Goal: Check status: Check status

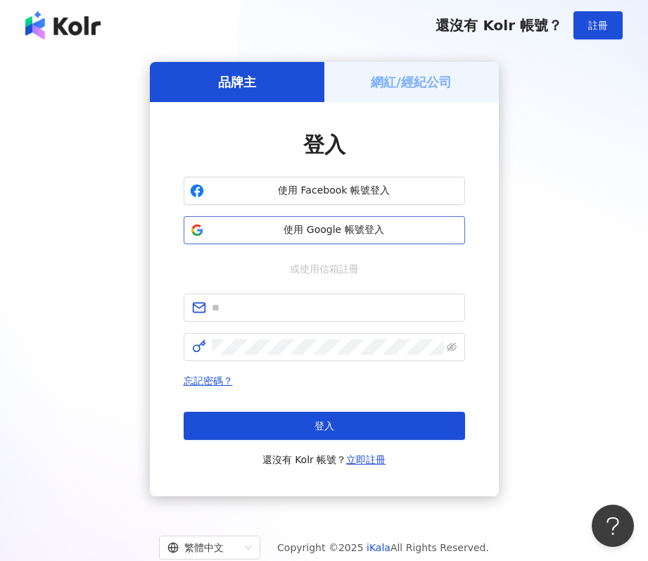
click at [340, 232] on span "使用 Google 帳號登入" at bounding box center [334, 230] width 249 height 14
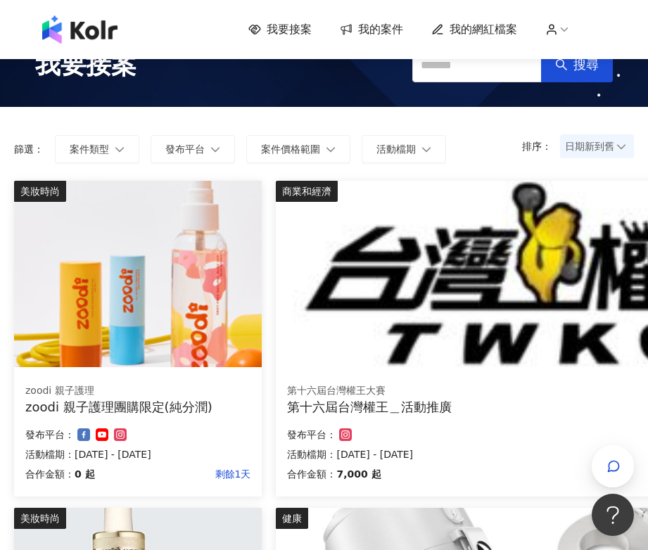
scroll to position [70, 0]
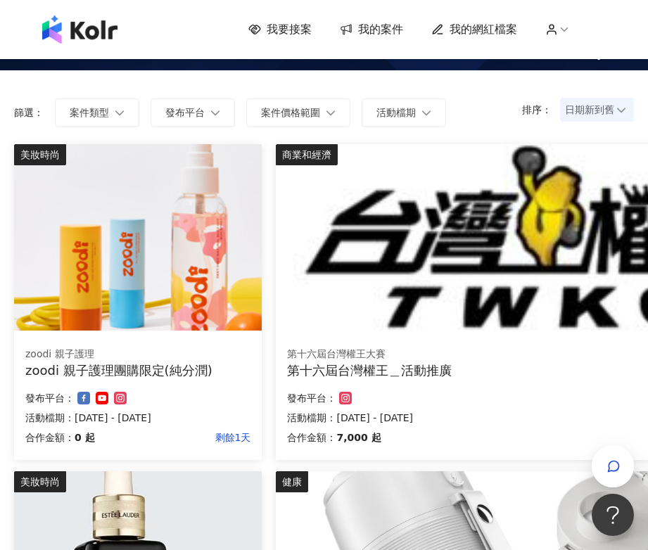
click at [397, 30] on span "我的案件" at bounding box center [380, 29] width 45 height 15
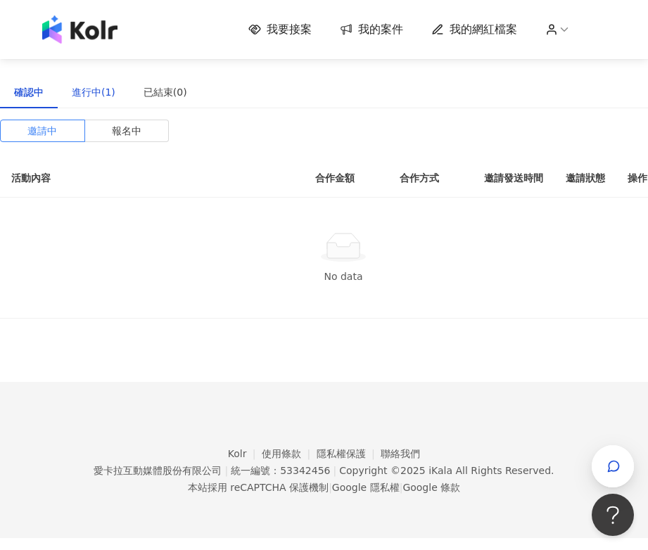
click at [82, 85] on div "進行中(1)" at bounding box center [94, 91] width 44 height 15
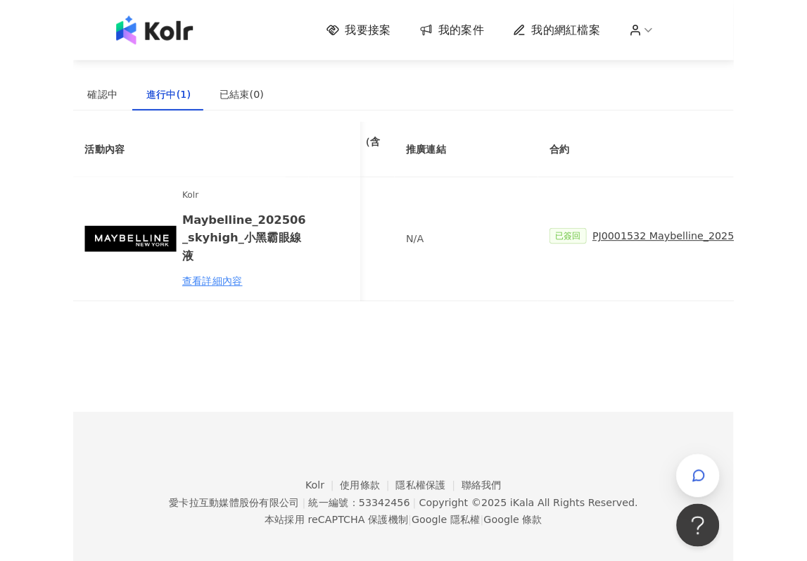
scroll to position [0, 217]
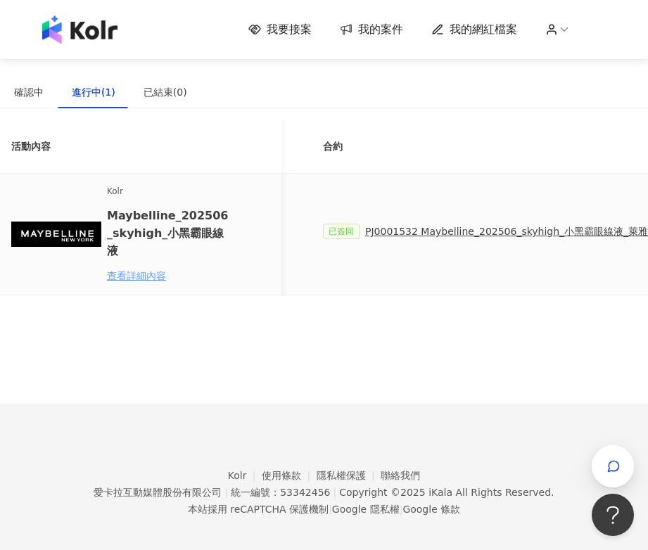
click at [160, 268] on div "查看詳細內容" at bounding box center [168, 275] width 123 height 15
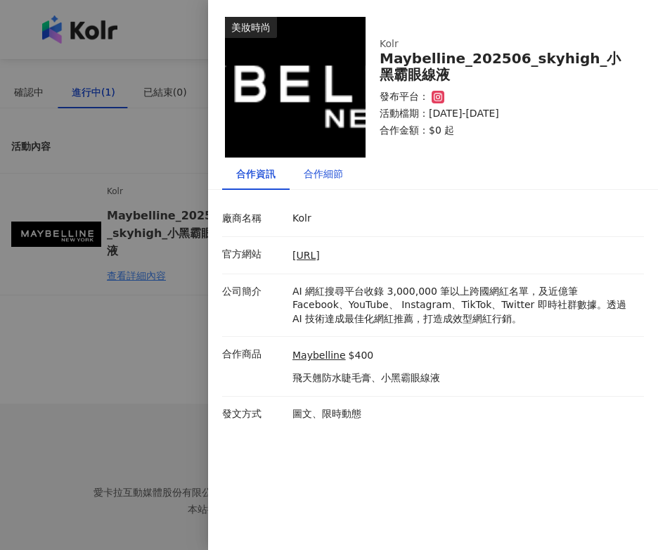
click at [321, 170] on div "合作細節" at bounding box center [323, 173] width 39 height 15
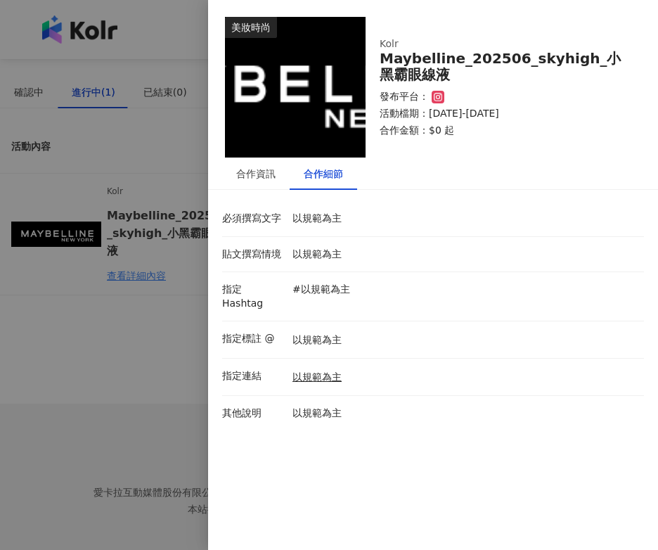
click at [165, 312] on div at bounding box center [329, 275] width 658 height 550
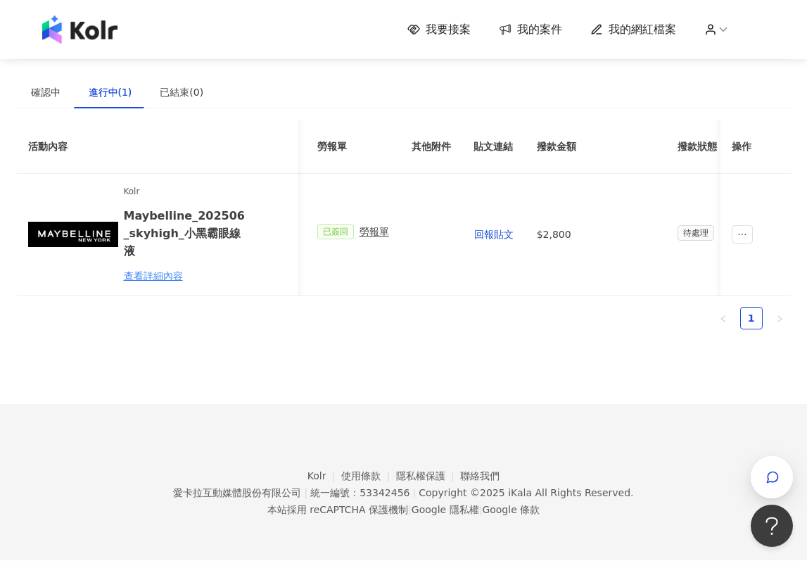
scroll to position [0, 709]
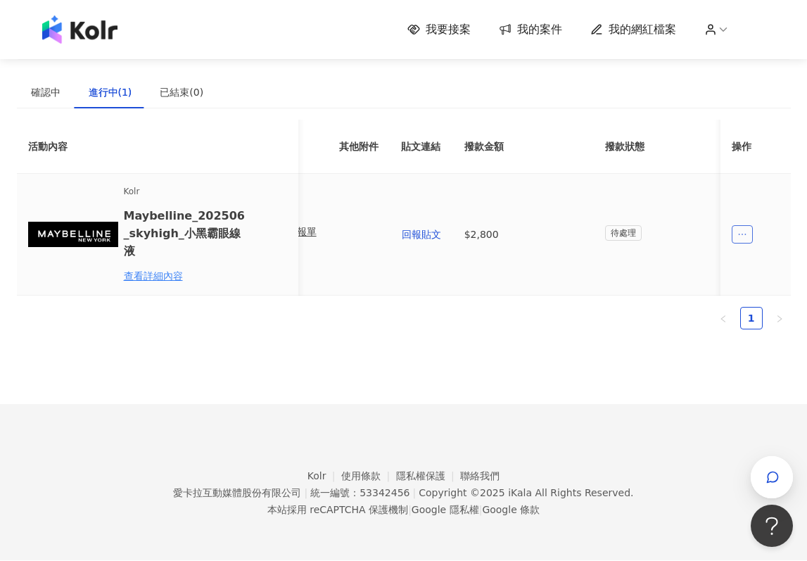
click at [647, 231] on icon "ellipsis" at bounding box center [742, 234] width 10 height 10
click at [420, 229] on span "回報貼文" at bounding box center [421, 234] width 39 height 11
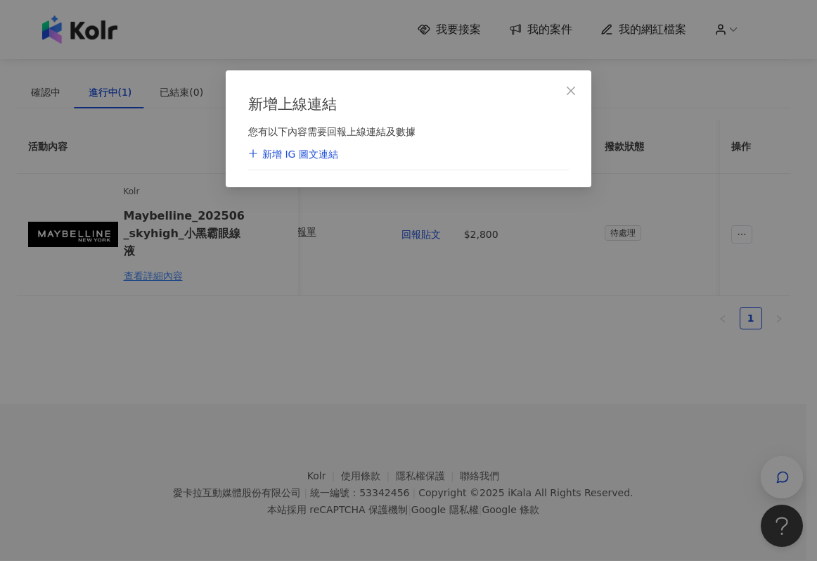
click at [573, 91] on icon "close" at bounding box center [571, 90] width 8 height 8
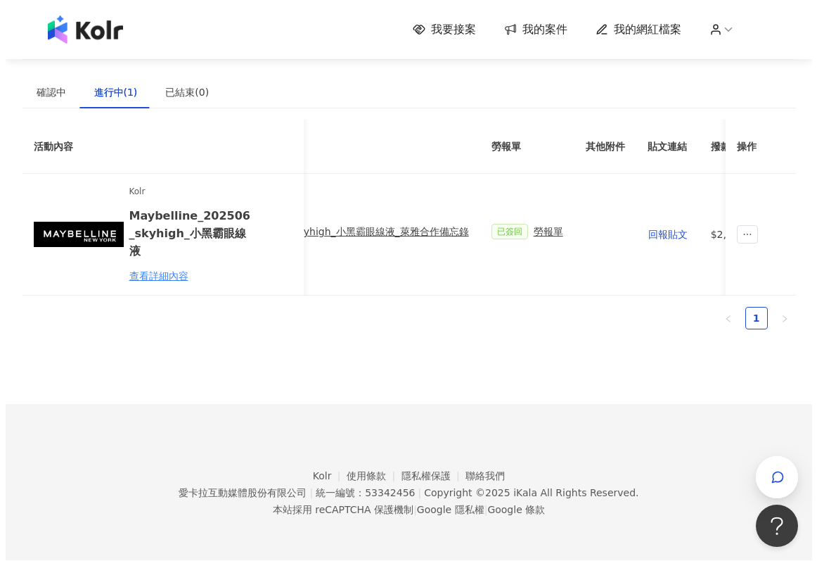
scroll to position [0, 466]
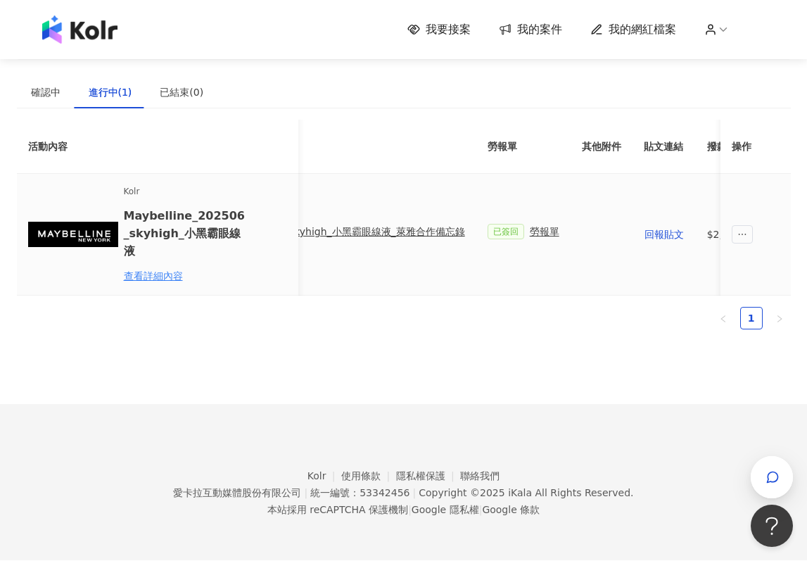
click at [534, 224] on div "勞報單" at bounding box center [545, 231] width 30 height 15
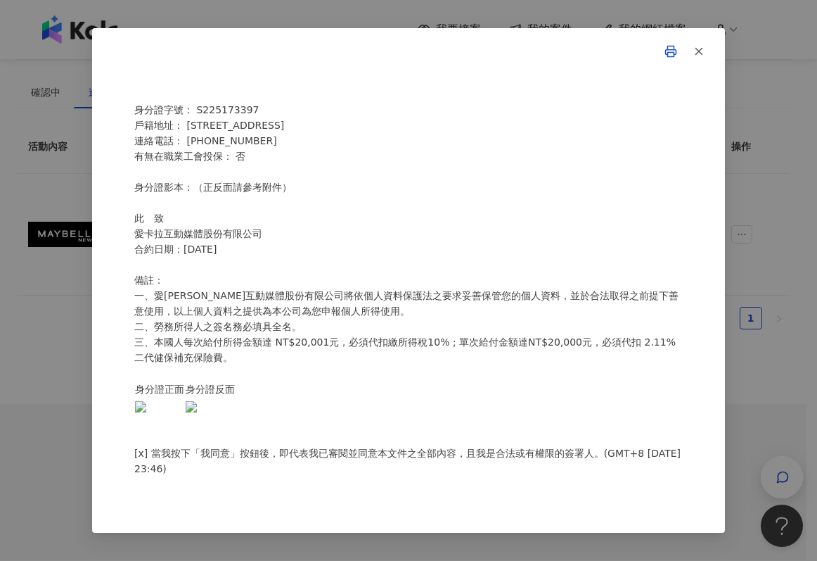
scroll to position [298, 0]
